Goal: Transaction & Acquisition: Purchase product/service

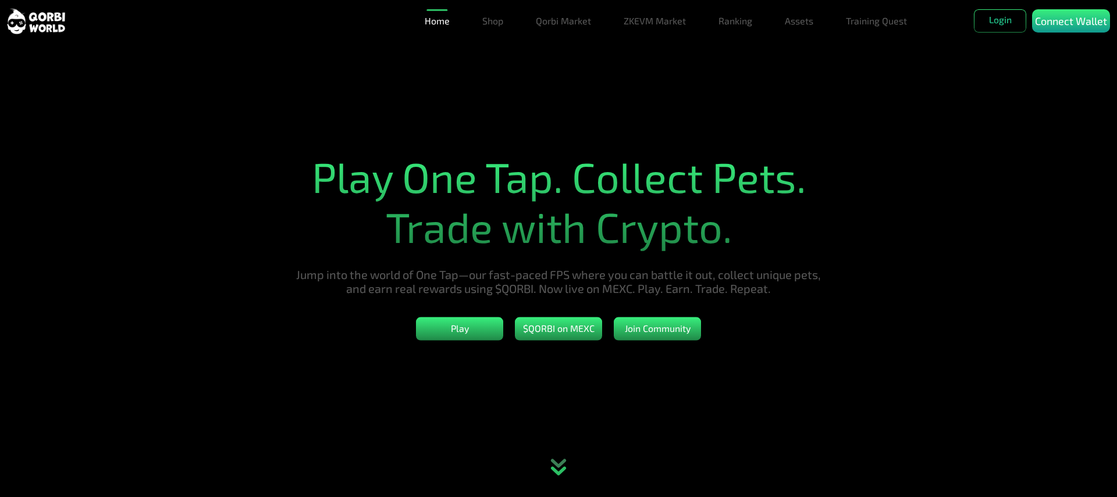
click at [1071, 29] on p "Connect Wallet" at bounding box center [1071, 21] width 72 height 16
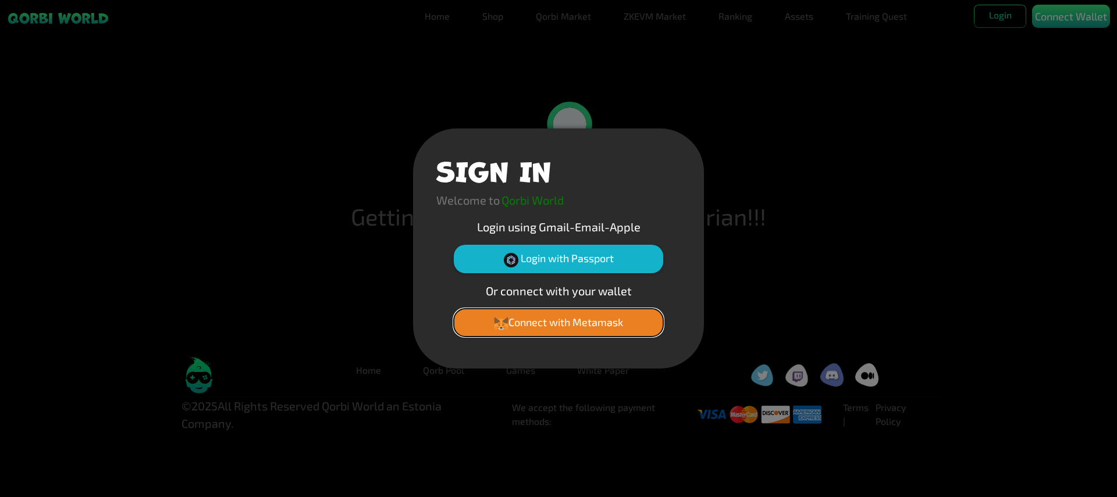
click at [559, 322] on button "Connect with Metamask" at bounding box center [558, 323] width 209 height 28
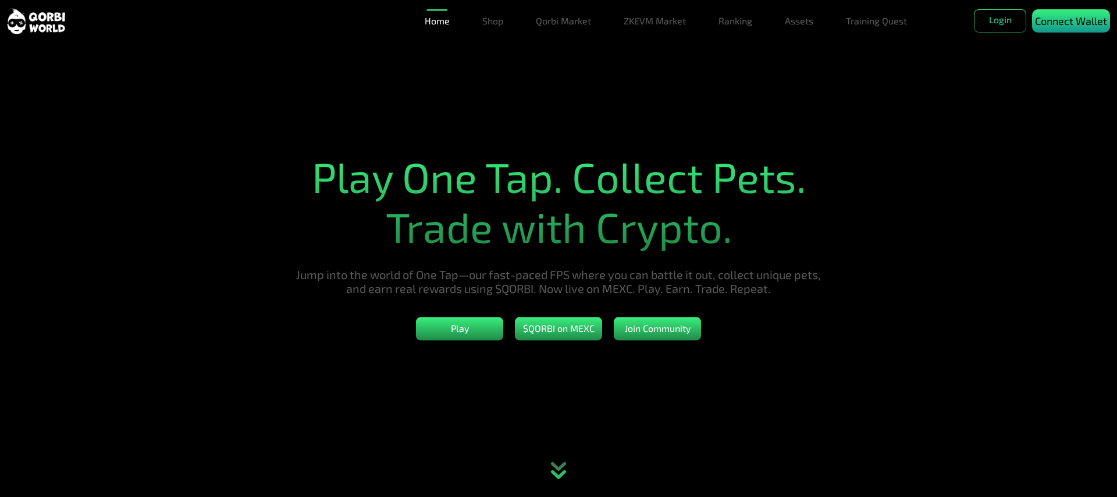
click at [1071, 29] on p "Connect Wallet" at bounding box center [1071, 21] width 72 height 16
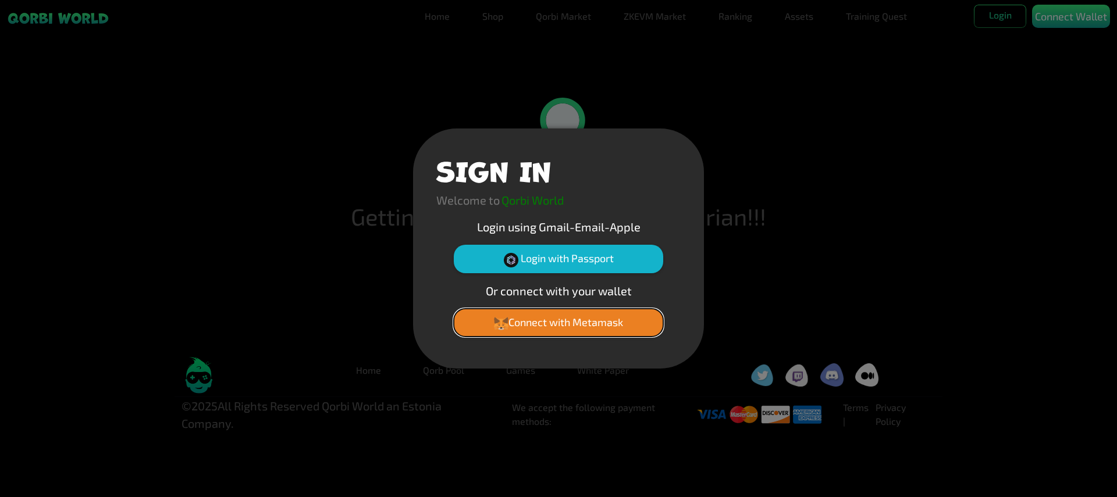
click at [559, 322] on button "Connect with Metamask" at bounding box center [558, 323] width 209 height 28
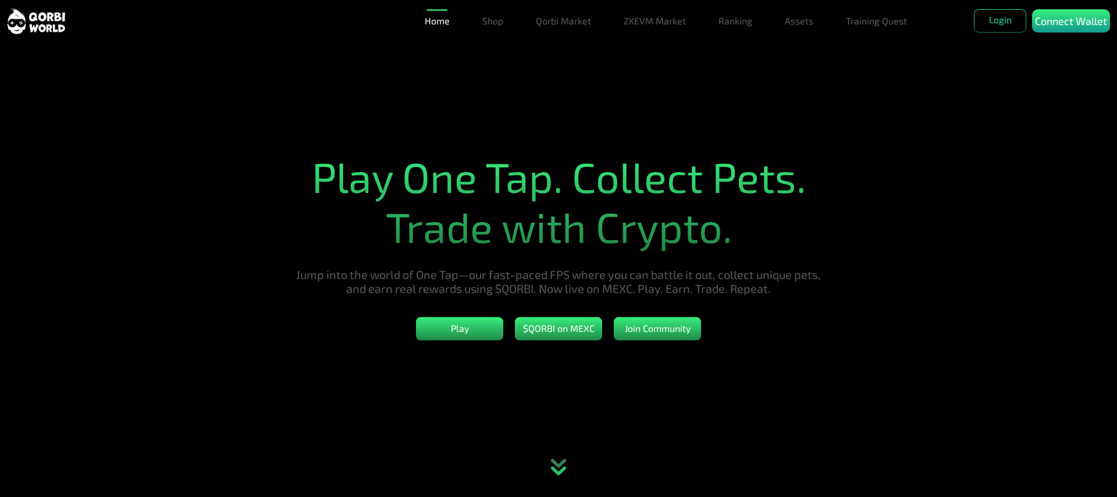
click at [1071, 29] on p "Connect Wallet" at bounding box center [1071, 21] width 72 height 16
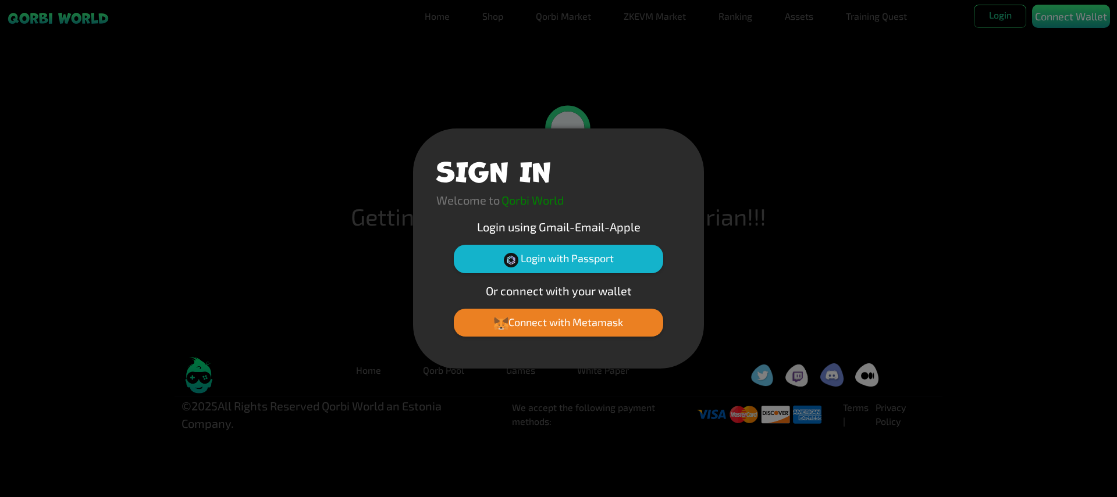
click at [559, 322] on button "Connect with Metamask" at bounding box center [558, 323] width 209 height 28
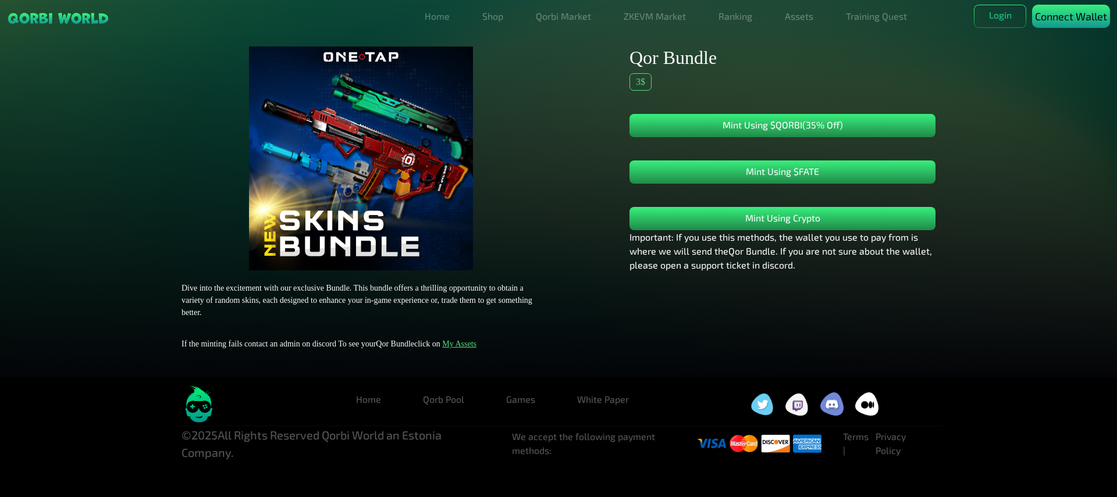
click at [1071, 24] on p "Connect Wallet" at bounding box center [1071, 17] width 72 height 16
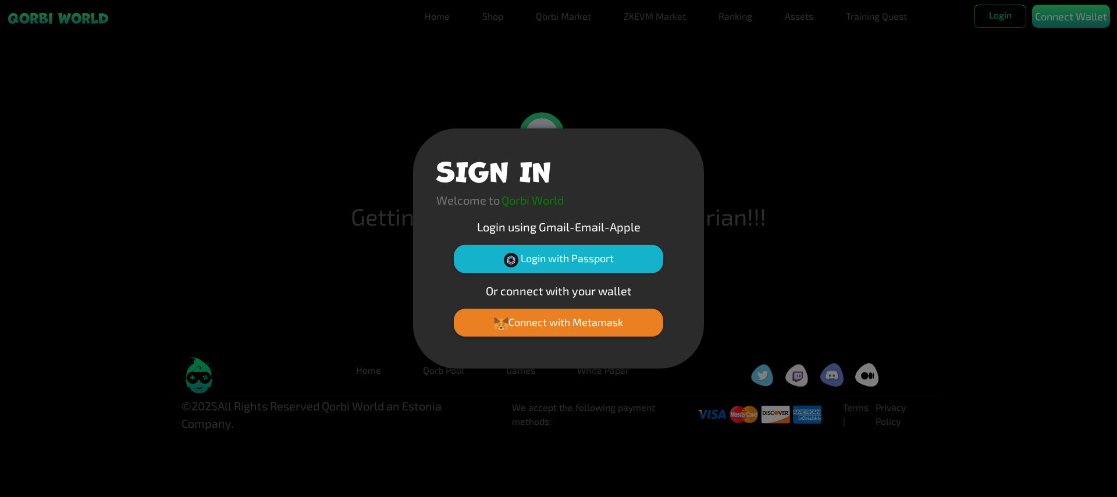
click at [559, 322] on button "Connect with Metamask" at bounding box center [558, 323] width 209 height 28
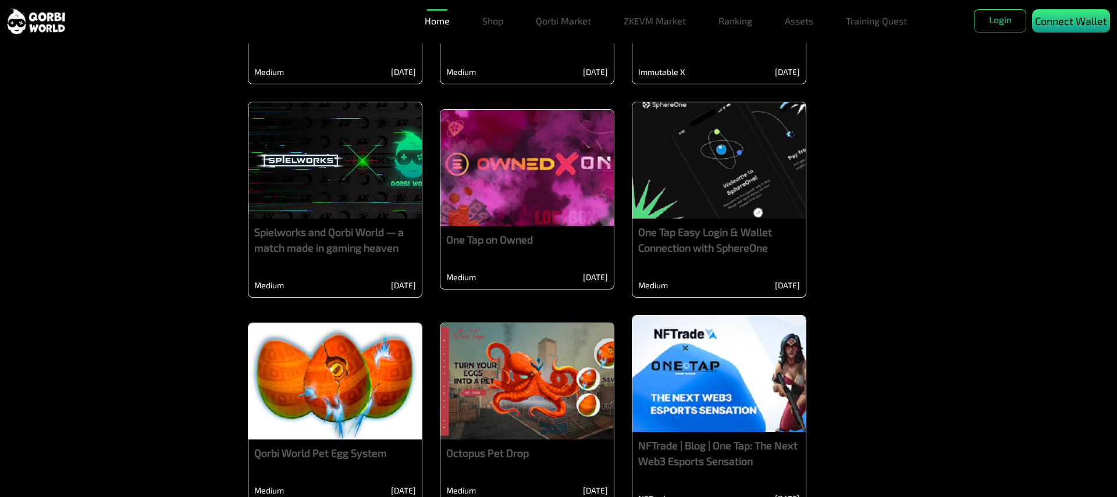
click at [1071, 29] on p "Connect Wallet" at bounding box center [1071, 21] width 72 height 16
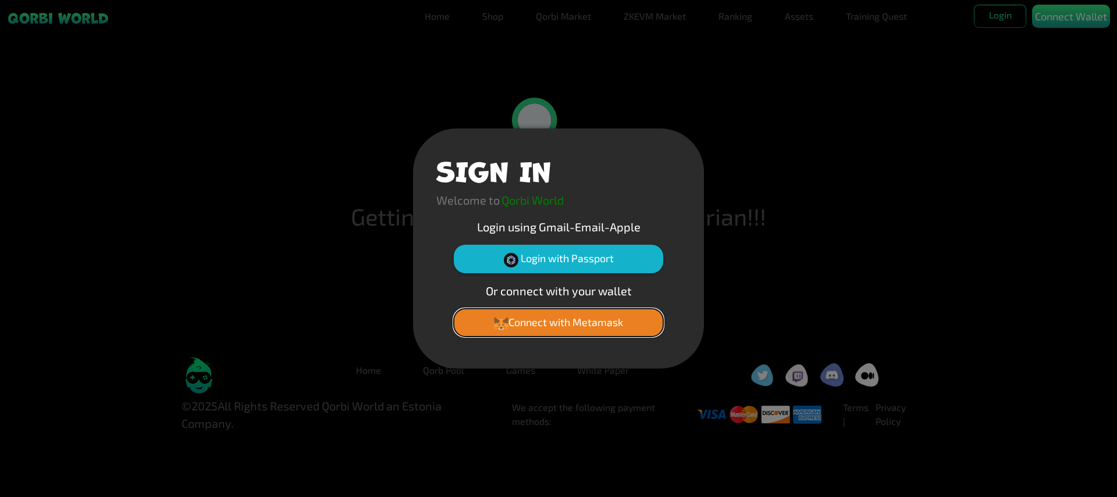
click at [559, 322] on button "Connect with Metamask" at bounding box center [558, 323] width 209 height 28
click at [1071, 59] on div "SIGN IN Welcome to Qorbi World Login using Gmail-Email-Apple Login with Passpor…" at bounding box center [558, 248] width 1117 height 497
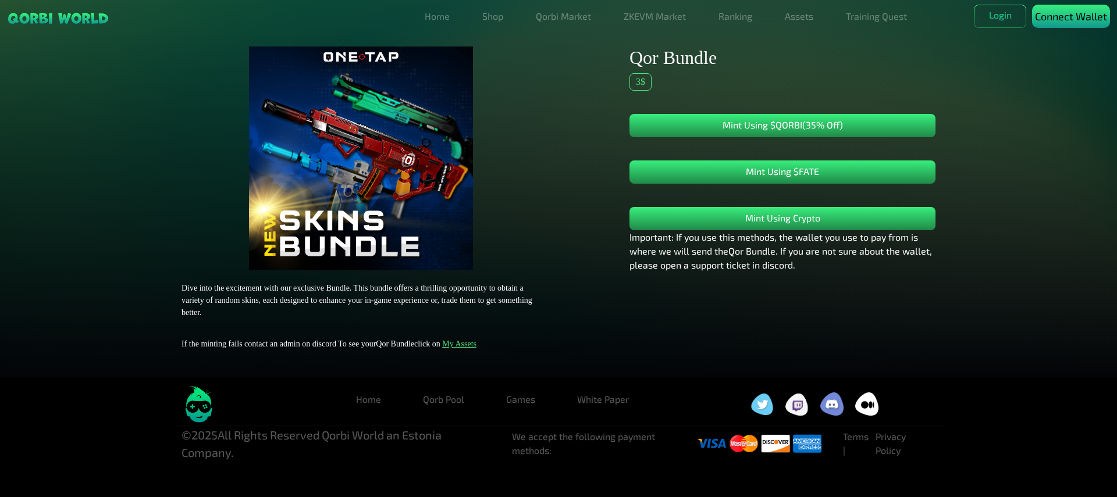
click at [1071, 24] on p "Connect Wallet" at bounding box center [1071, 17] width 72 height 16
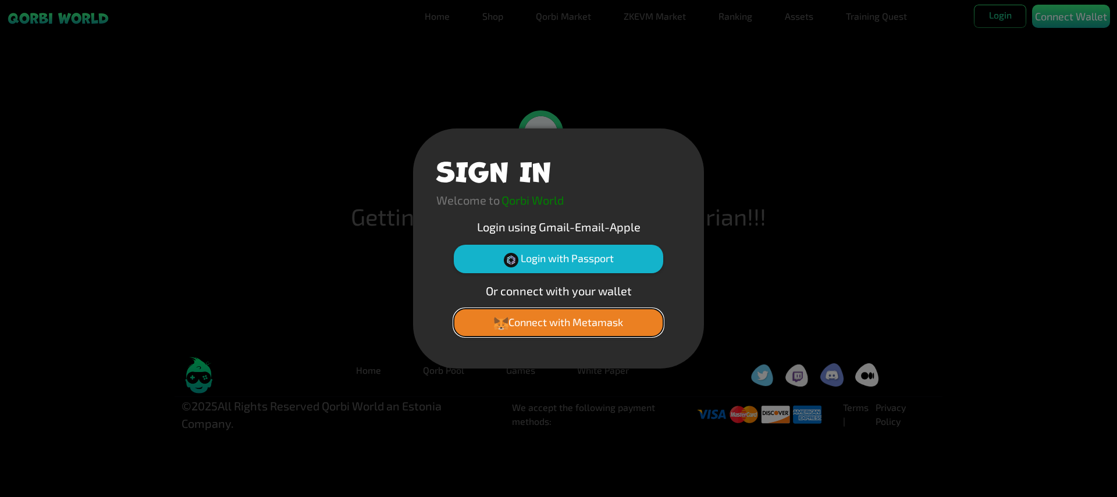
click at [559, 322] on button "Connect with Metamask" at bounding box center [558, 323] width 209 height 28
click at [1071, 59] on div "SIGN IN Welcome to Qorbi World Login using Gmail-Email-Apple Login with Passpor…" at bounding box center [558, 248] width 1117 height 497
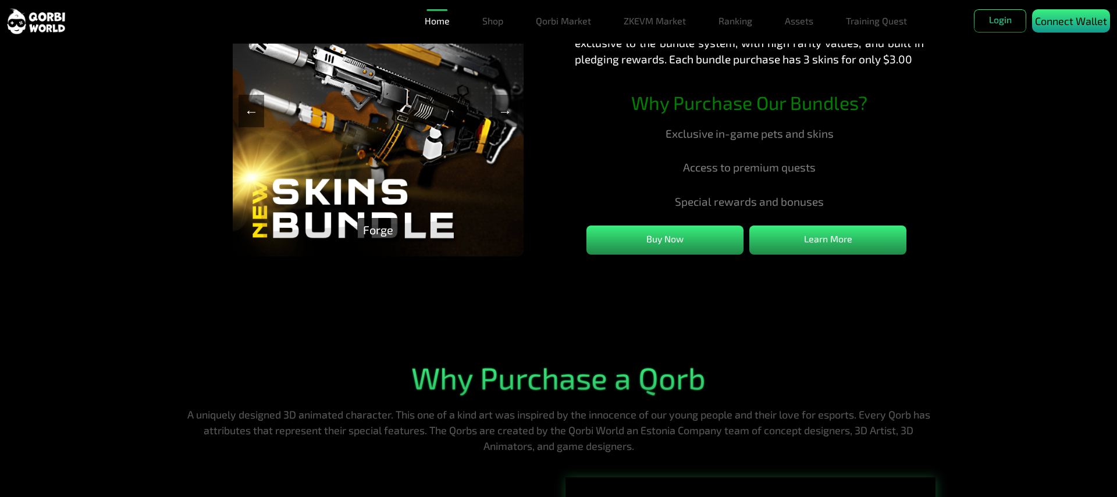
click at [1071, 29] on p "Connect Wallet" at bounding box center [1071, 21] width 72 height 16
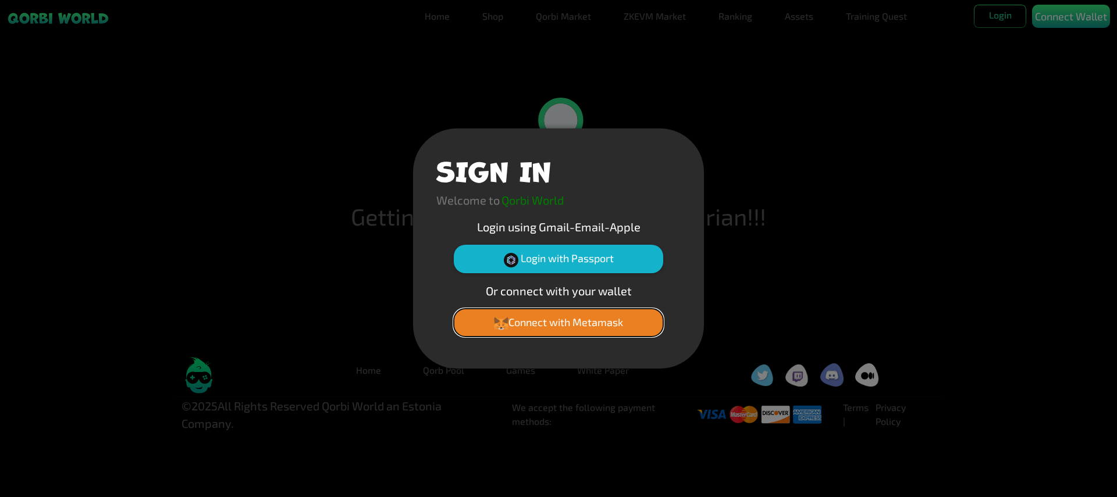
click at [559, 322] on button "Connect with Metamask" at bounding box center [558, 323] width 209 height 28
click at [1071, 59] on div "SIGN IN Welcome to Qorbi World Login using Gmail-Email-Apple Login with Passpor…" at bounding box center [558, 248] width 1117 height 497
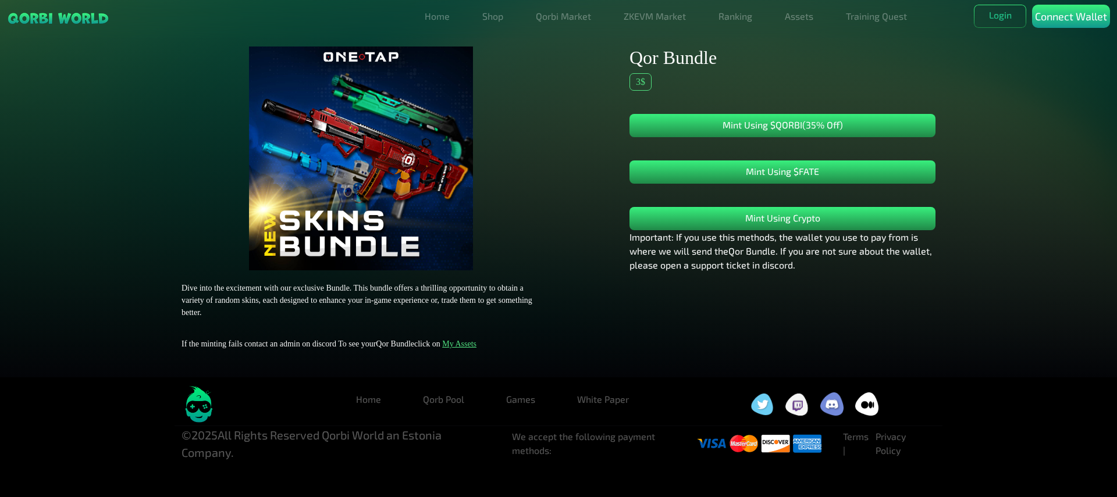
click at [1071, 24] on p "Connect Wallet" at bounding box center [1071, 17] width 72 height 16
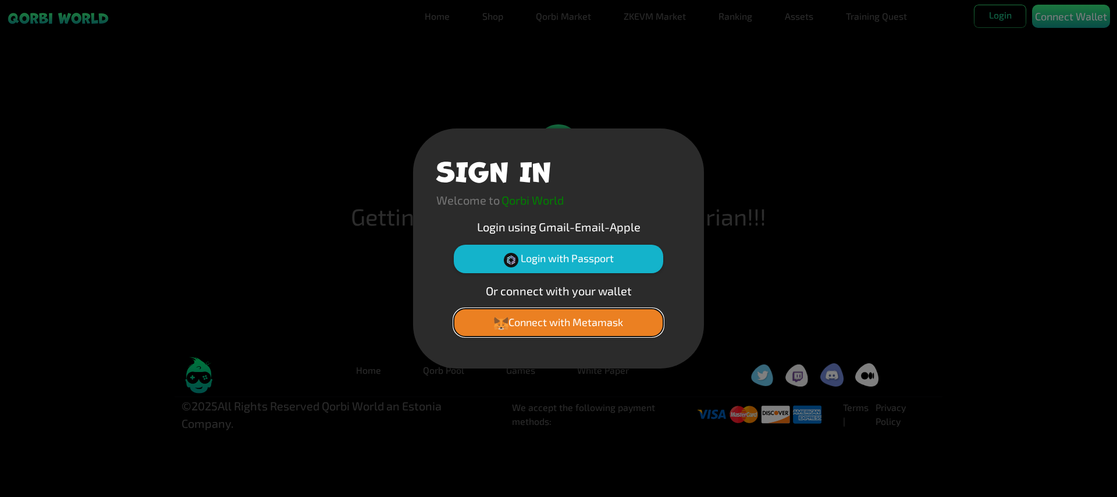
click at [559, 322] on button "Connect with Metamask" at bounding box center [558, 323] width 209 height 28
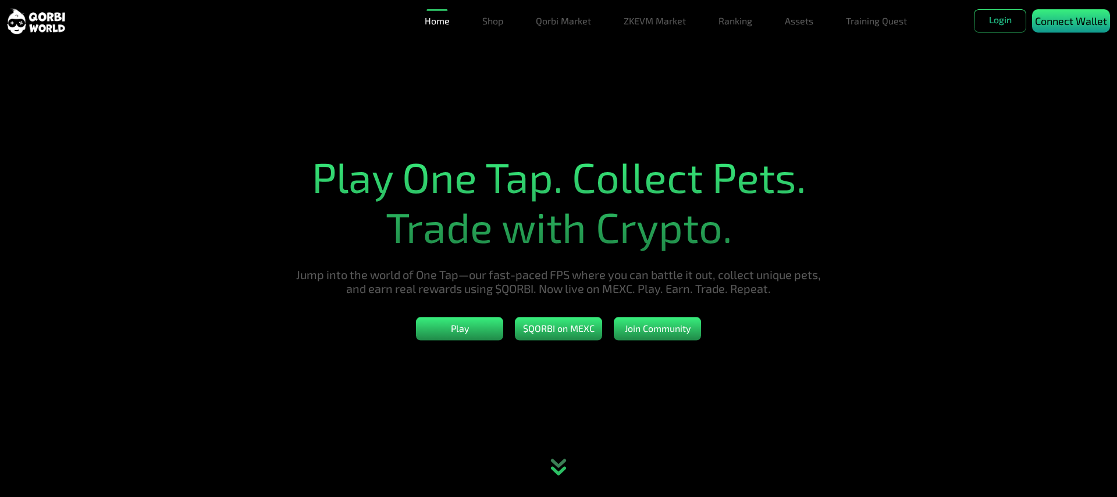
click at [1071, 29] on p "Connect Wallet" at bounding box center [1071, 21] width 72 height 16
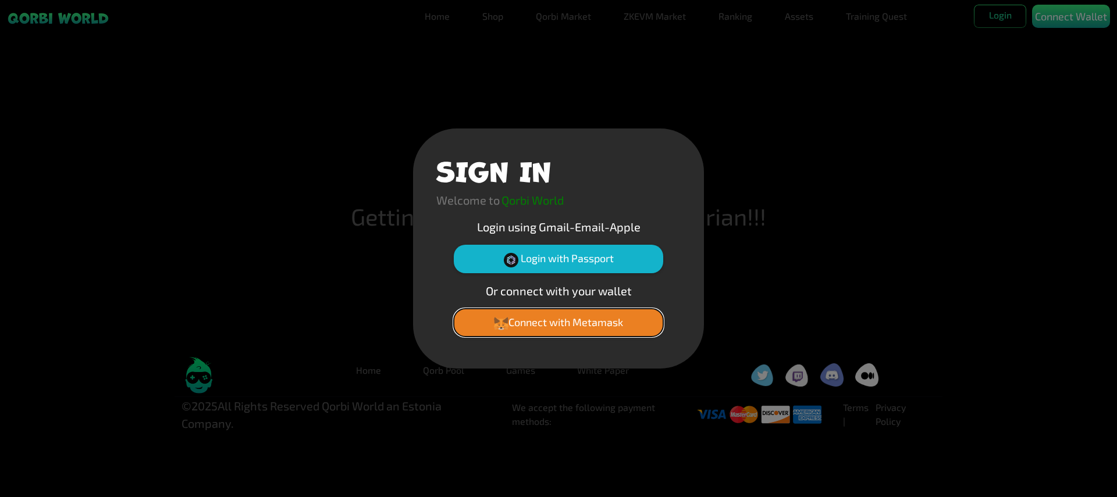
click at [559, 322] on button "Connect with Metamask" at bounding box center [558, 323] width 209 height 28
click at [1071, 59] on div "SIGN IN Welcome to Qorbi World Login using Gmail-Email-Apple Login with Passpor…" at bounding box center [558, 248] width 1117 height 497
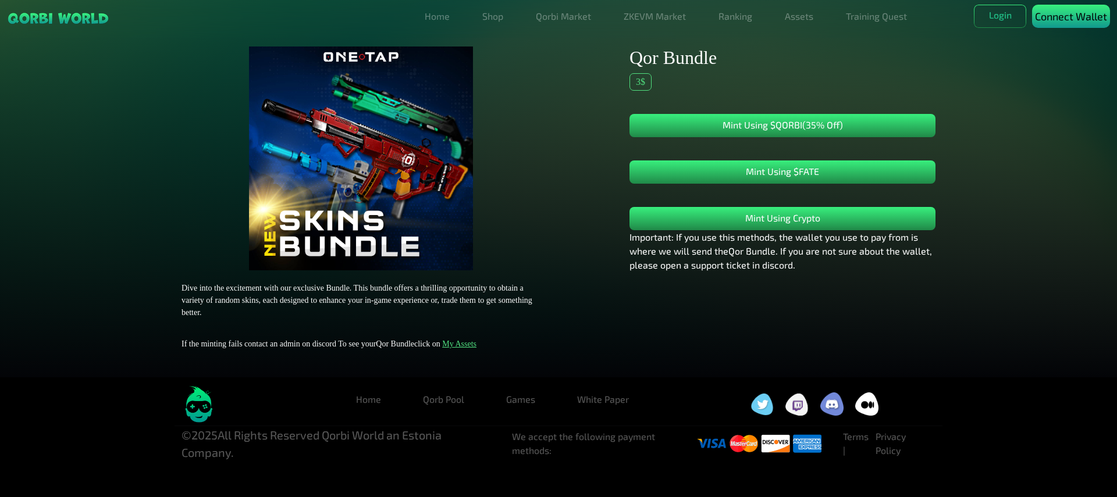
click at [1071, 24] on p "Connect Wallet" at bounding box center [1071, 17] width 72 height 16
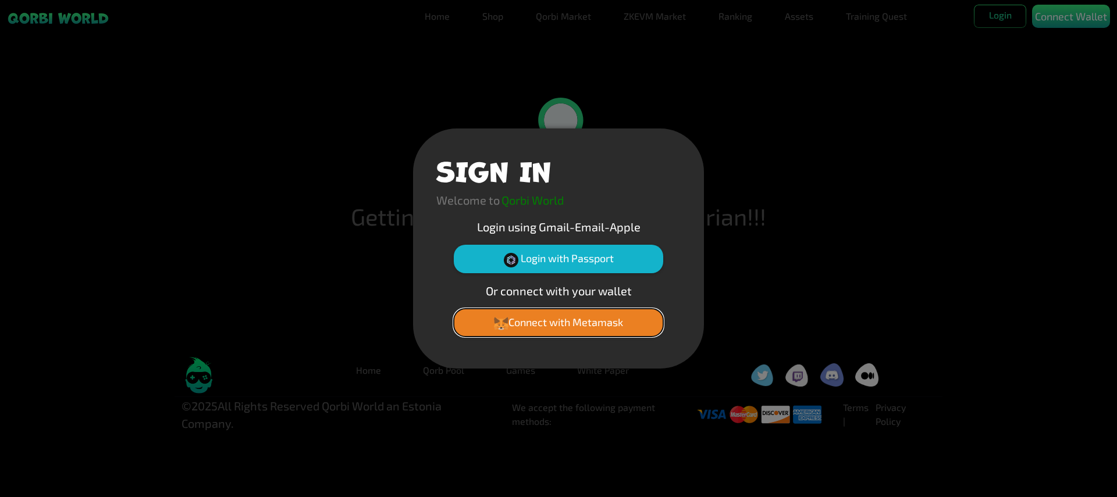
click at [559, 322] on button "Connect with Metamask" at bounding box center [558, 323] width 209 height 28
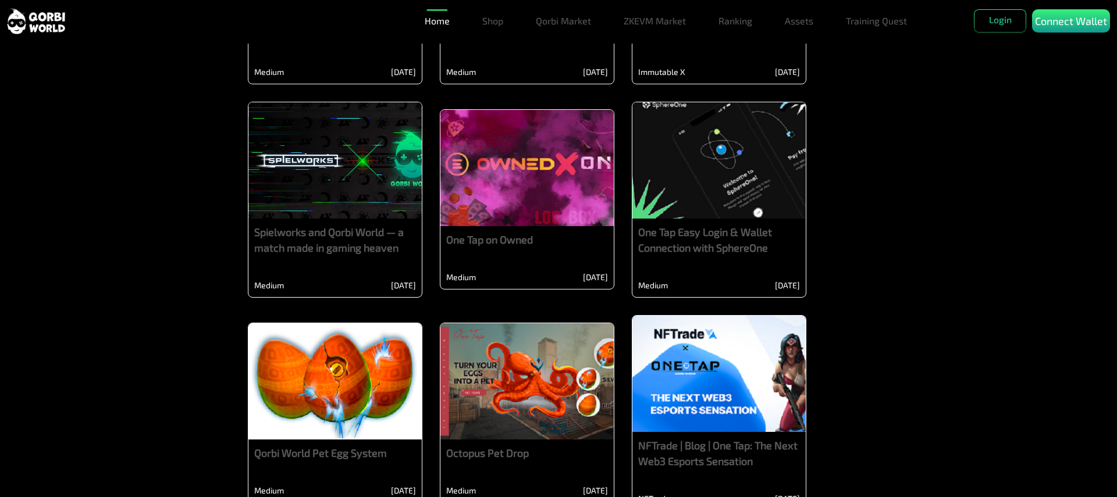
click at [1071, 29] on p "Connect Wallet" at bounding box center [1071, 21] width 72 height 16
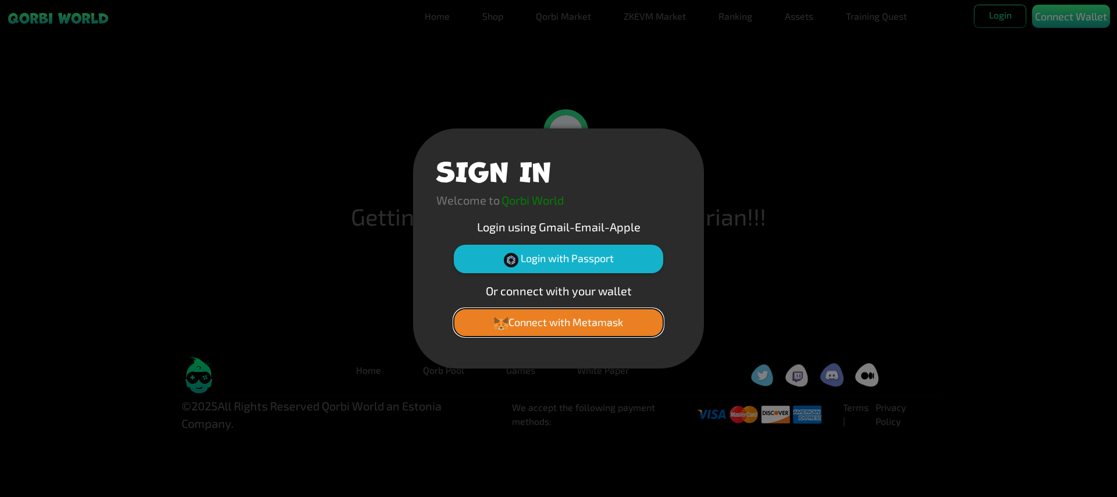
click at [559, 322] on button "Connect with Metamask" at bounding box center [558, 323] width 209 height 28
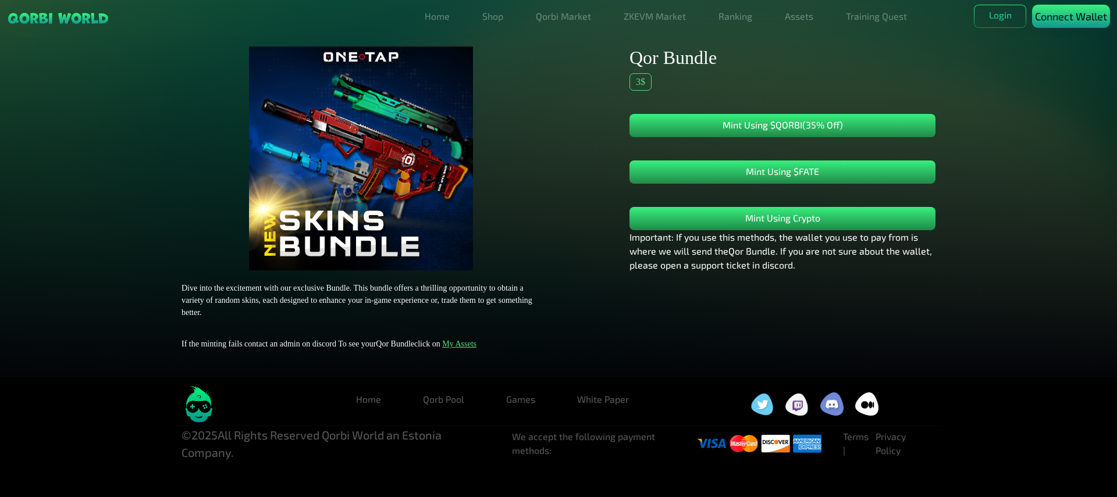
click at [1071, 24] on p "Connect Wallet" at bounding box center [1071, 17] width 72 height 16
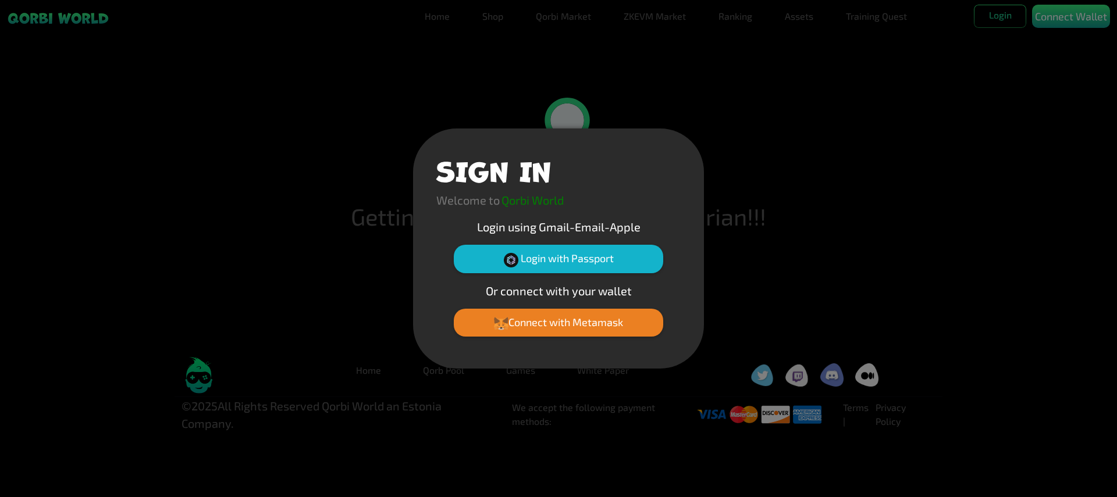
click at [559, 322] on button "Connect with Metamask" at bounding box center [558, 323] width 209 height 28
click at [1071, 59] on div "SIGN IN Welcome to Qorbi World Login using Gmail-Email-Apple Login with Passpor…" at bounding box center [558, 248] width 1117 height 497
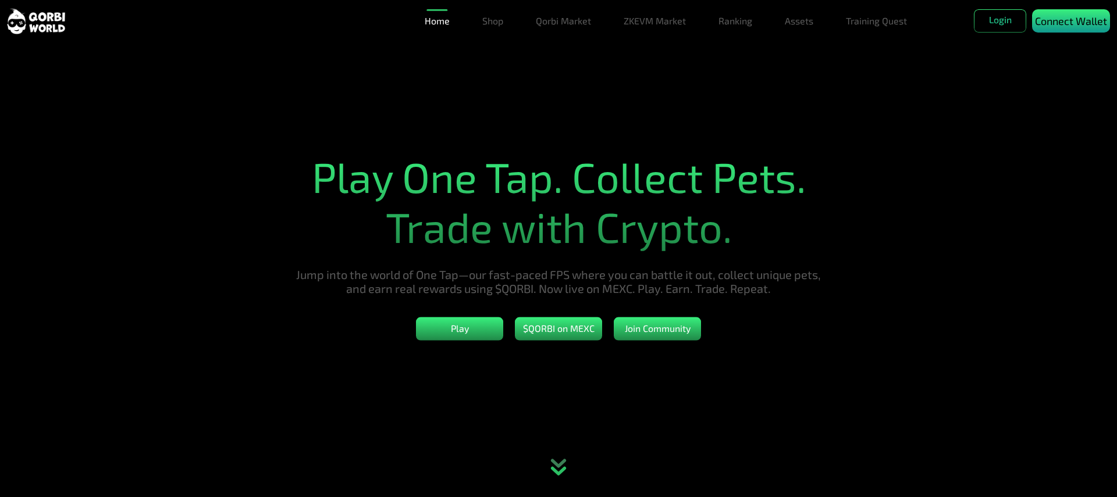
click at [1071, 29] on p "Connect Wallet" at bounding box center [1071, 21] width 72 height 16
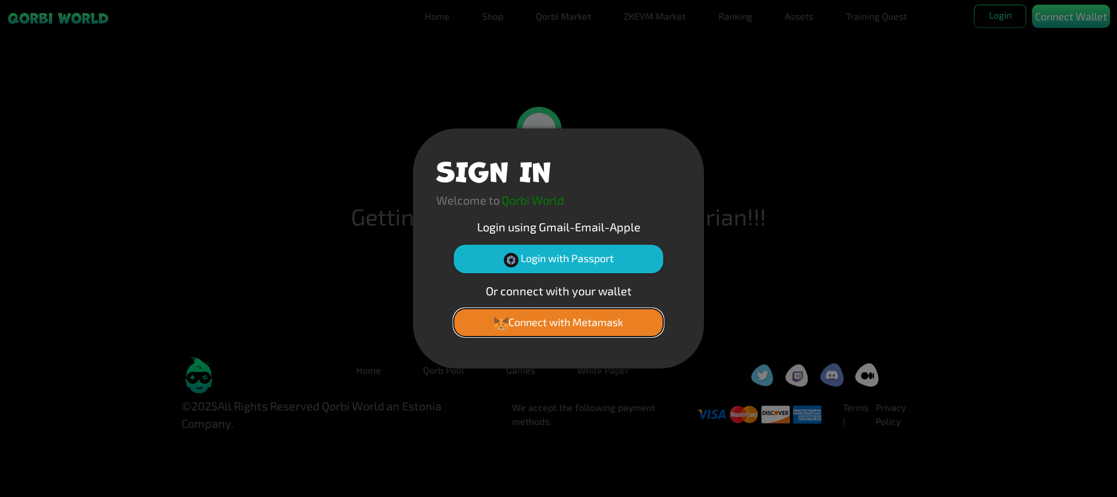
click at [559, 322] on button "Connect with Metamask" at bounding box center [558, 323] width 209 height 28
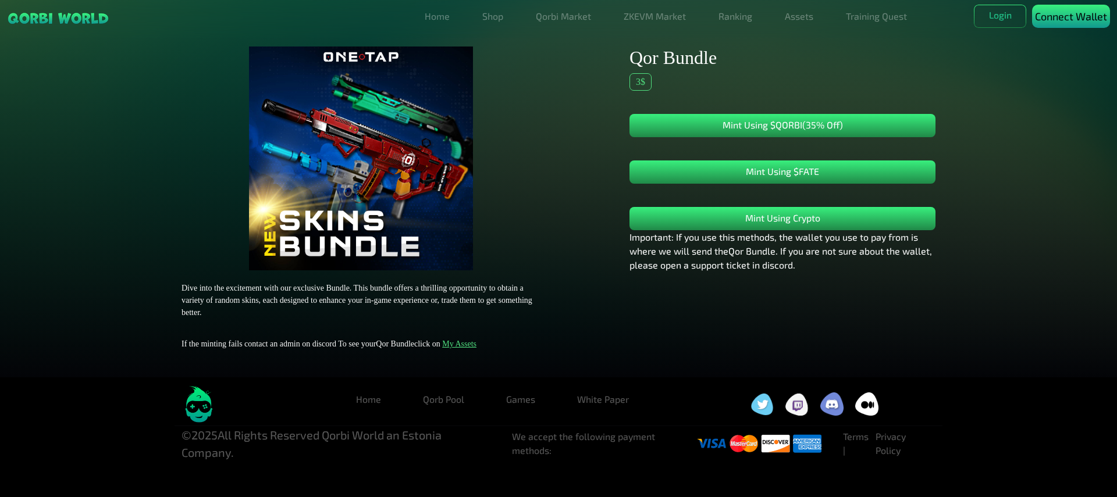
click at [1071, 24] on p "Connect Wallet" at bounding box center [1071, 17] width 72 height 16
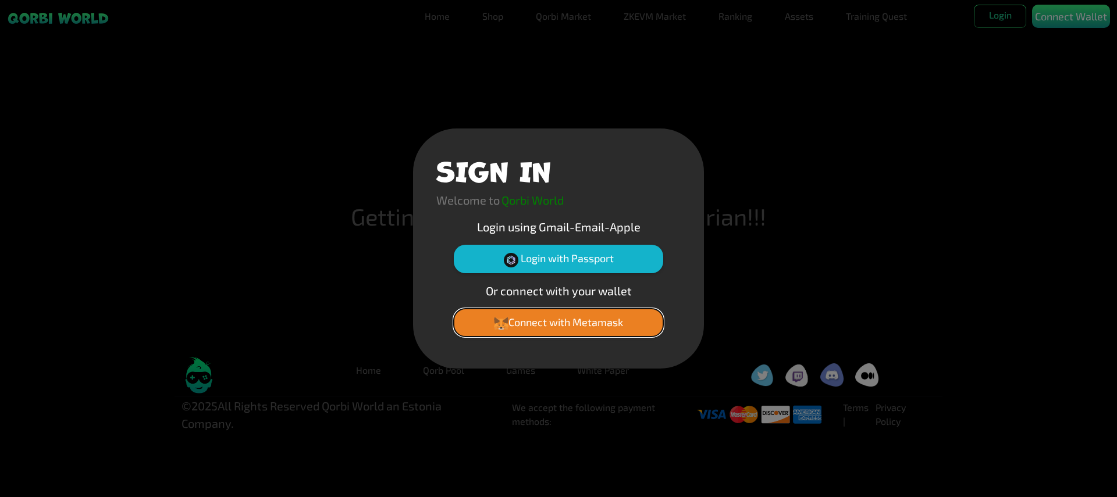
click at [559, 322] on button "Connect with Metamask" at bounding box center [558, 323] width 209 height 28
click at [799, 59] on div "SIGN IN Welcome to Qorbi World Login using Gmail-Email-Apple Login with Passpor…" at bounding box center [558, 248] width 1117 height 497
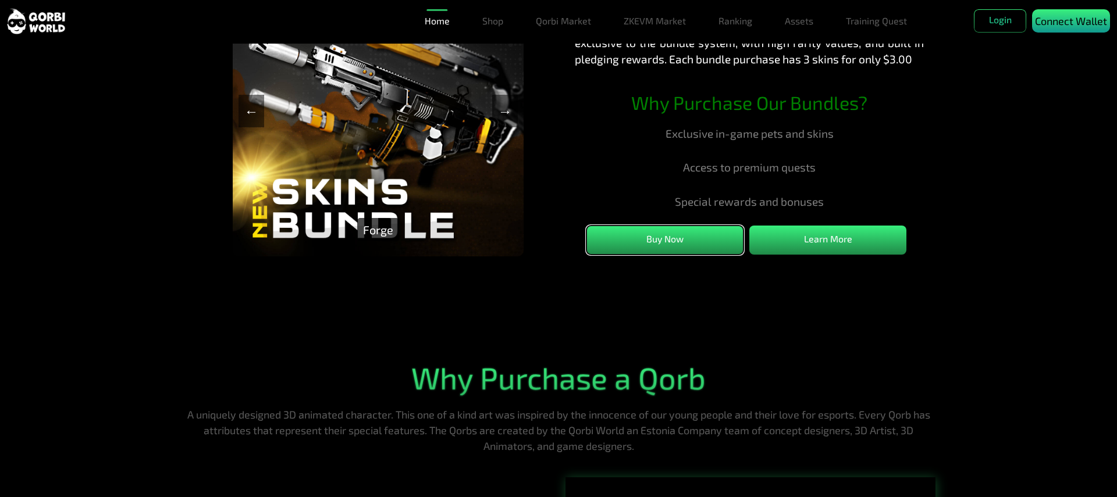
click at [1071, 29] on p "Connect Wallet" at bounding box center [1071, 21] width 72 height 16
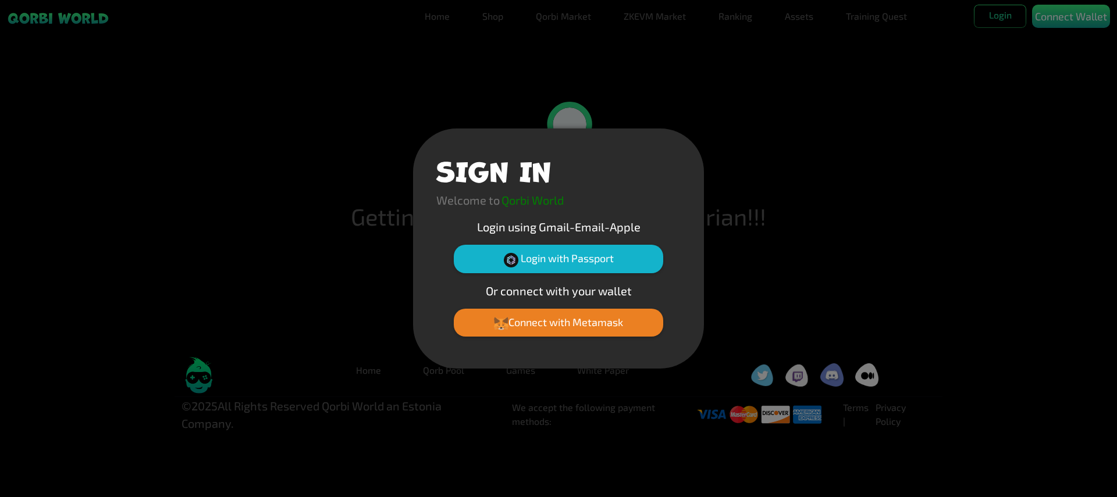
click at [559, 322] on button "Connect with Metamask" at bounding box center [558, 323] width 209 height 28
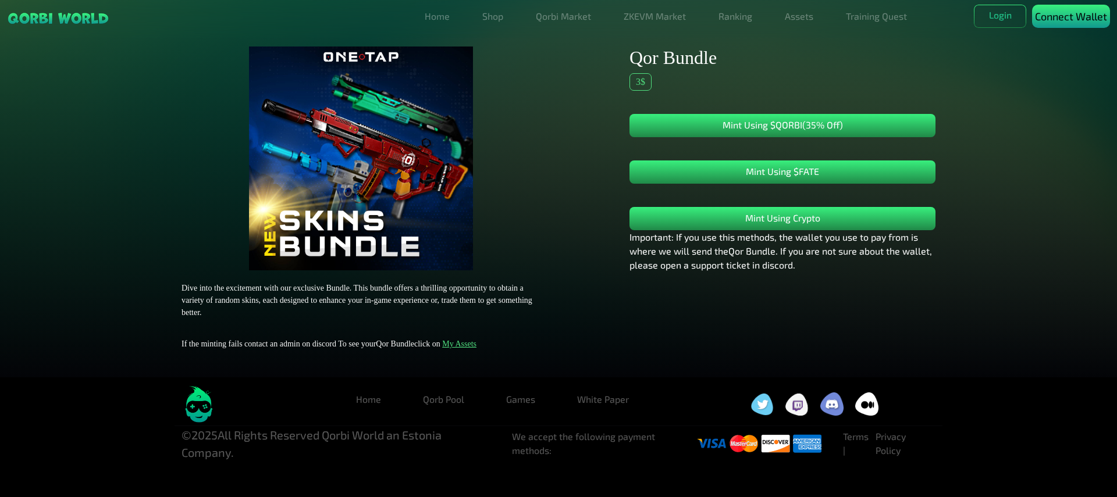
click at [1071, 24] on p "Connect Wallet" at bounding box center [1071, 17] width 72 height 16
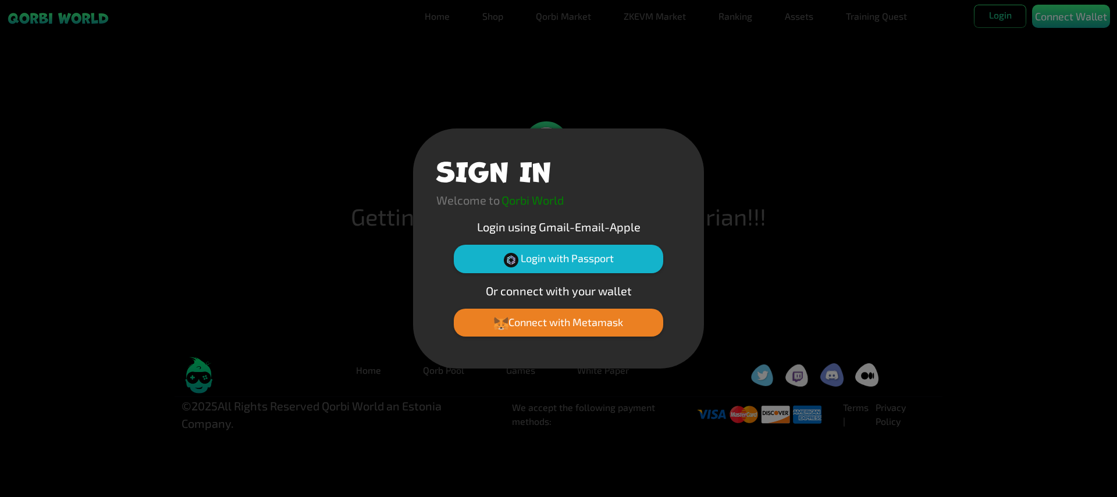
click at [559, 322] on button "Connect with Metamask" at bounding box center [558, 323] width 209 height 28
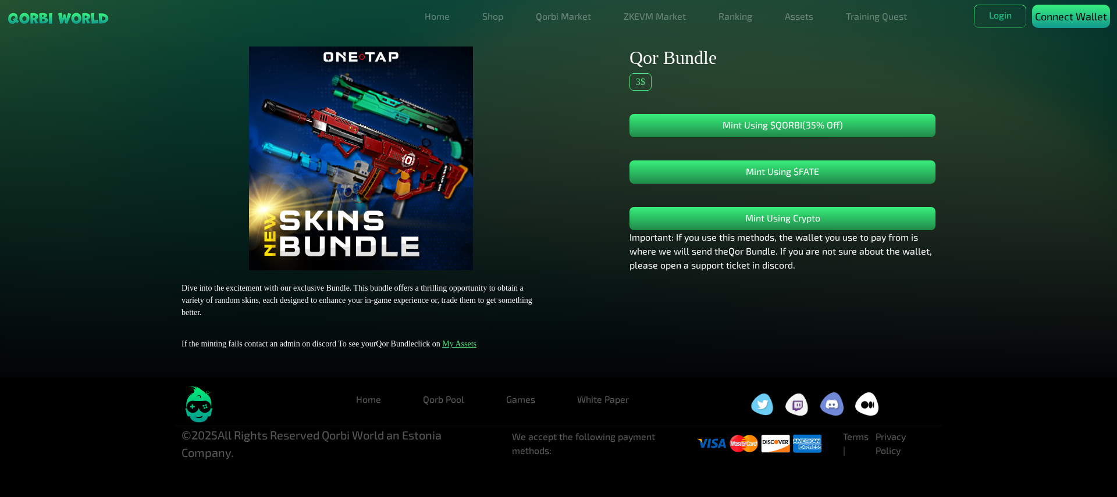
click at [1071, 24] on p "Connect Wallet" at bounding box center [1071, 17] width 72 height 16
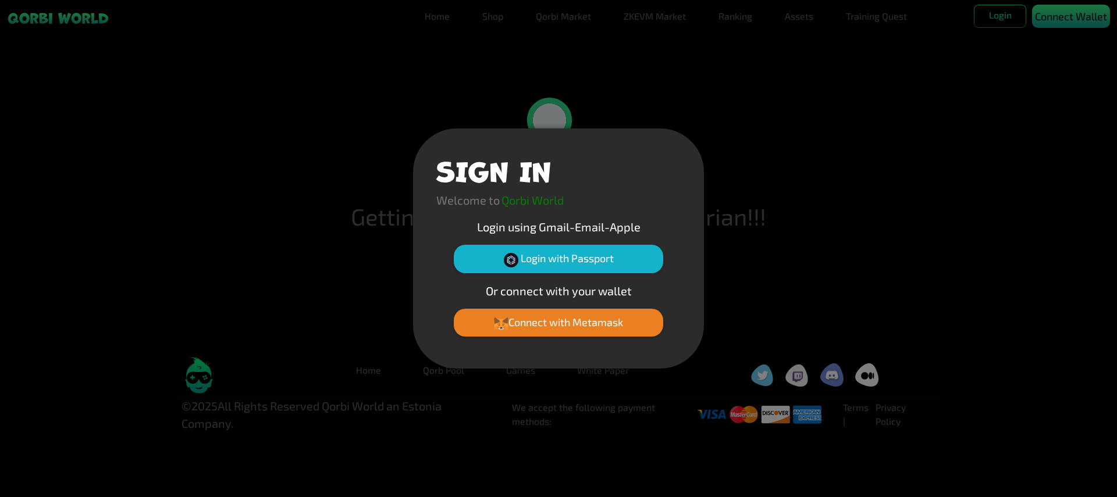
click at [1000, 59] on div "SIGN IN Welcome to Qorbi World Login using Gmail-Email-Apple Login with Passpor…" at bounding box center [558, 248] width 1117 height 497
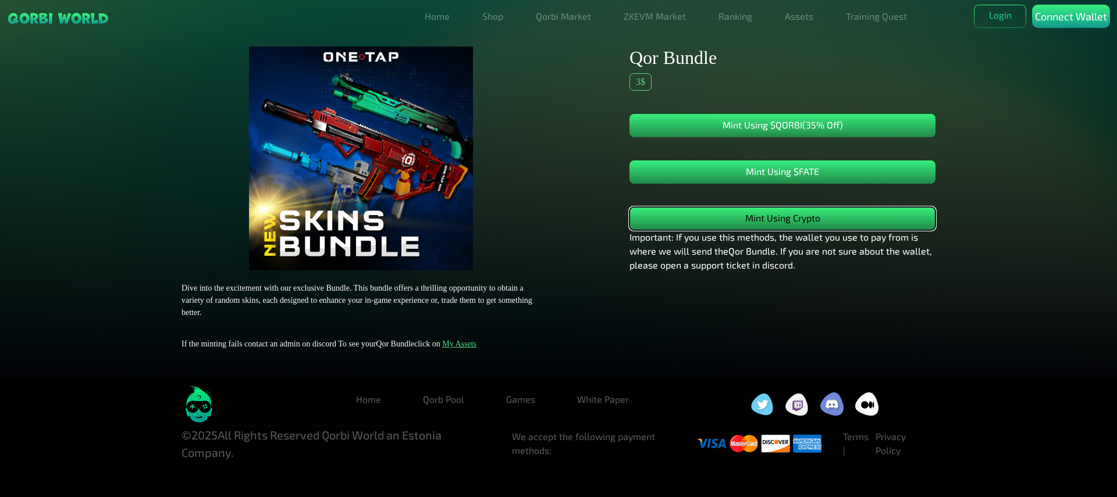
click at [783, 219] on button "Mint Using Crypto" at bounding box center [783, 218] width 306 height 23
